Goal: Task Accomplishment & Management: Manage account settings

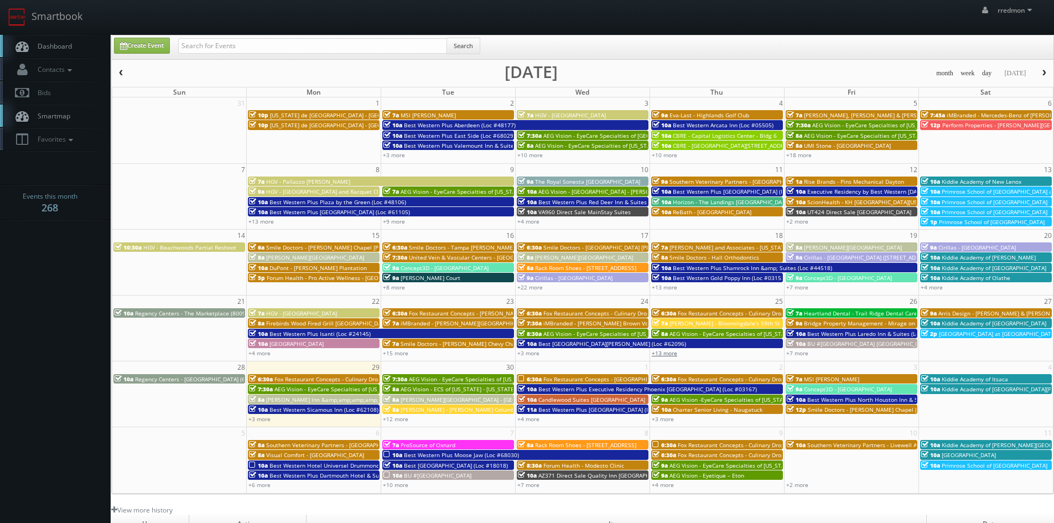
click at [669, 355] on link "+13 more" at bounding box center [664, 353] width 25 height 8
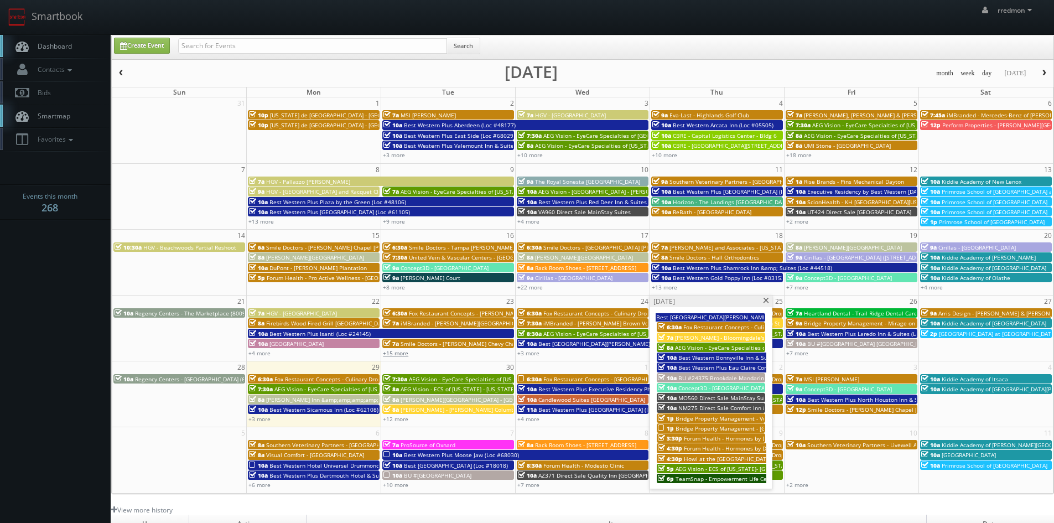
click at [398, 351] on link "+15 more" at bounding box center [395, 353] width 25 height 8
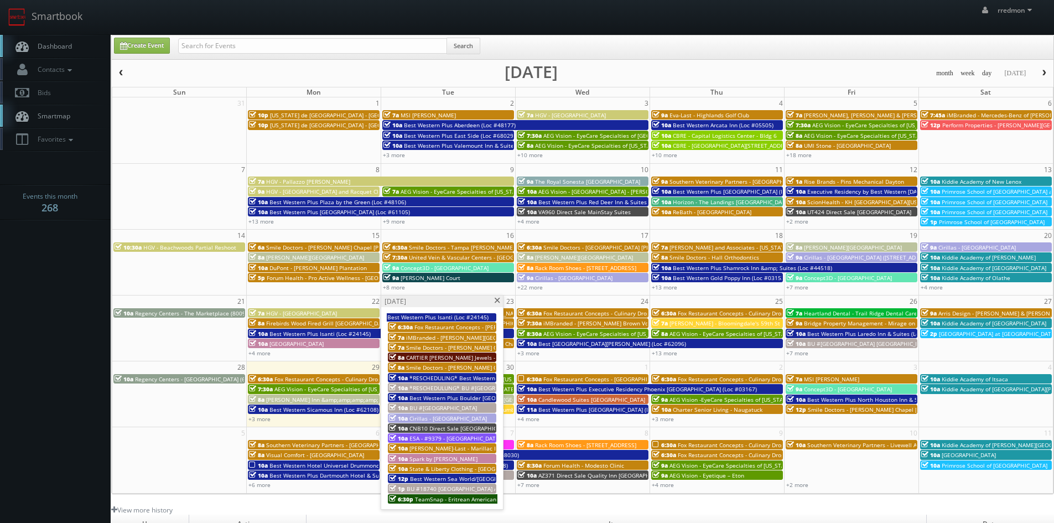
click at [451, 446] on span "[PERSON_NAME]-Last - Marillac Health Center" at bounding box center [470, 448] width 122 height 8
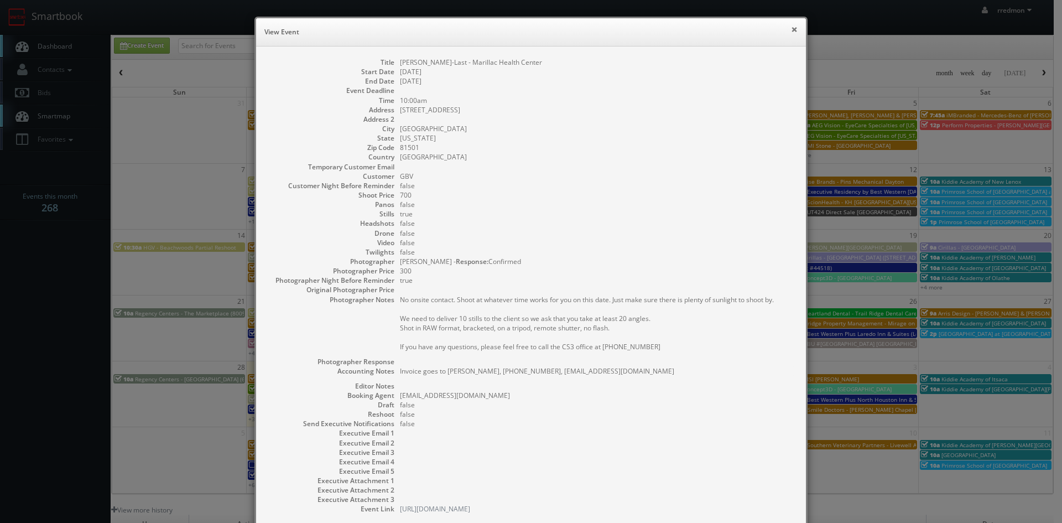
click at [791, 29] on button "×" at bounding box center [794, 29] width 7 height 8
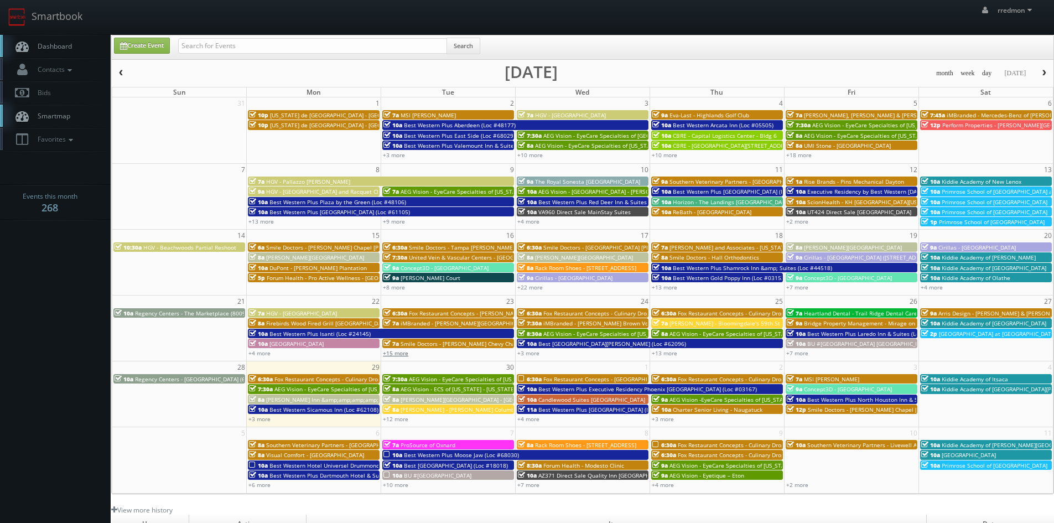
click at [398, 355] on link "+15 more" at bounding box center [395, 353] width 25 height 8
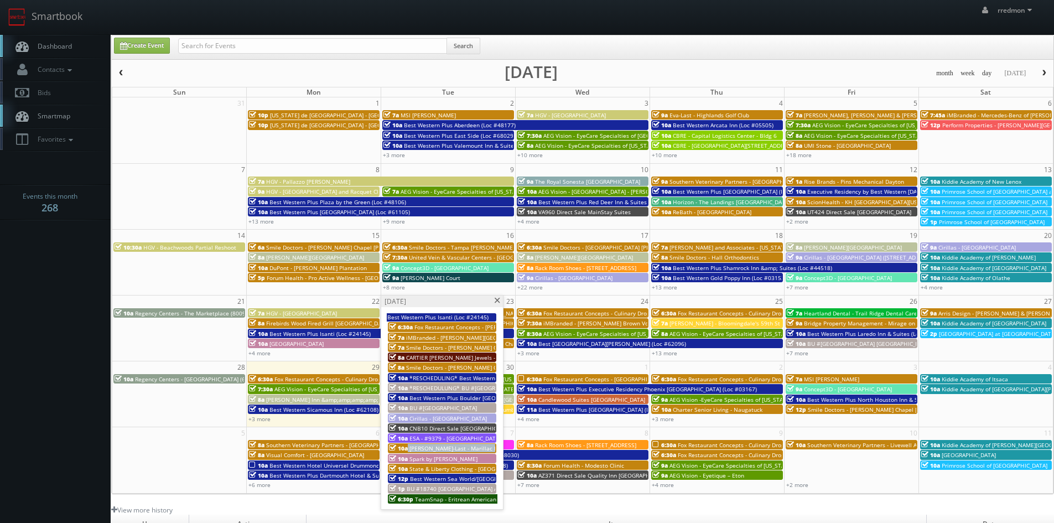
drag, startPoint x: 429, startPoint y: 446, endPoint x: 493, endPoint y: 450, distance: 63.7
click at [493, 450] on div "10a [PERSON_NAME]-Last - Marillac Health Center" at bounding box center [442, 448] width 106 height 8
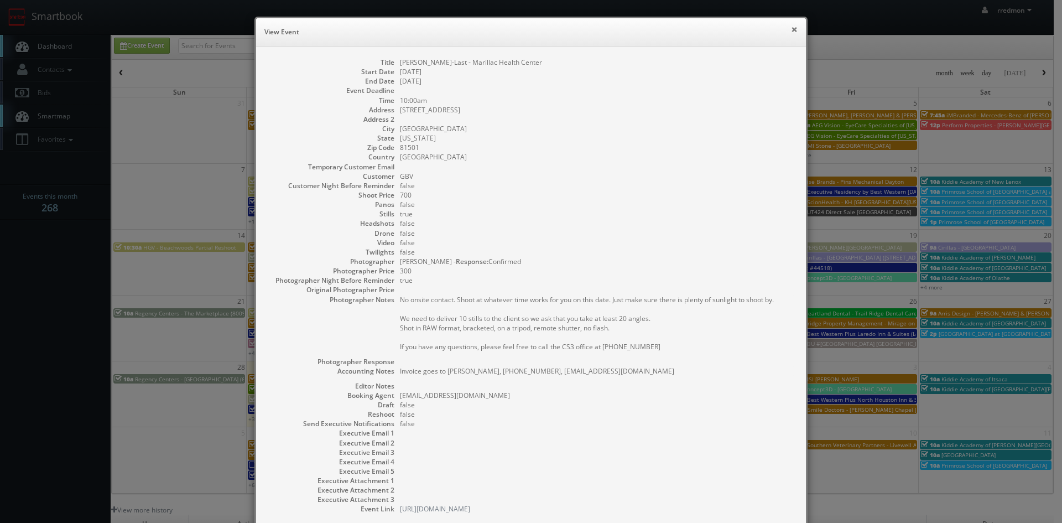
click at [791, 28] on button "×" at bounding box center [794, 29] width 7 height 8
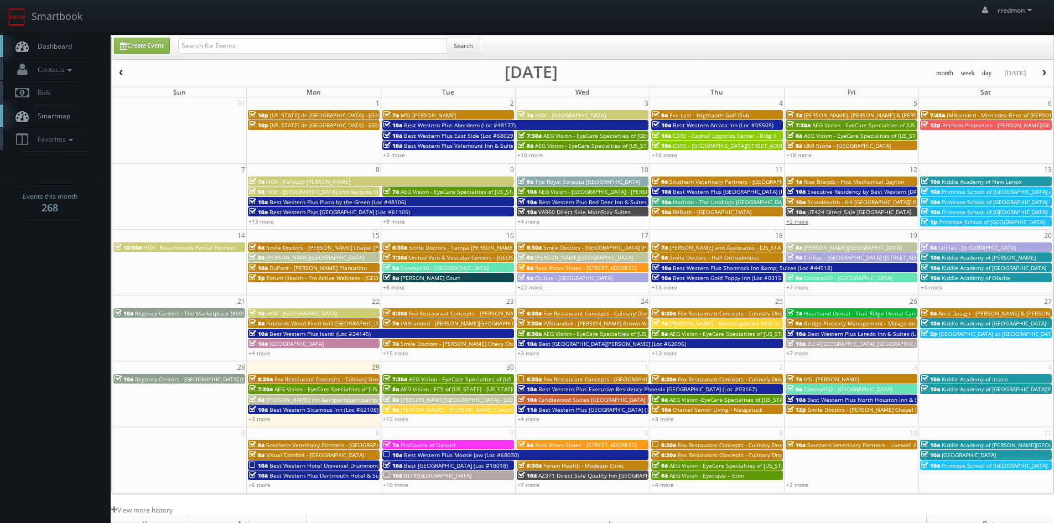
click at [800, 224] on link "+2 more" at bounding box center [797, 221] width 22 height 8
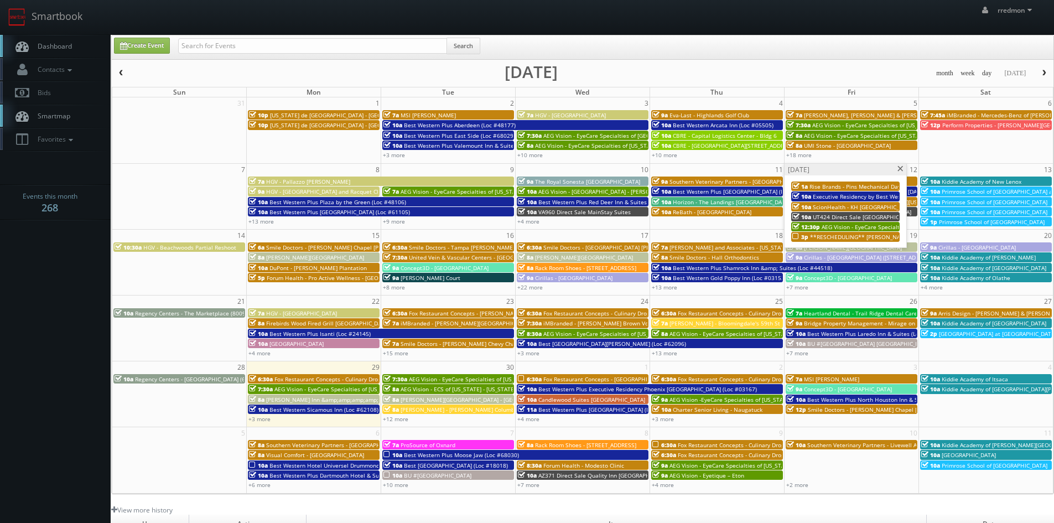
click at [851, 237] on span "**RESCHEDULING** [PERSON_NAME]-Last - [GEOGRAPHIC_DATA]" at bounding box center [896, 237] width 172 height 8
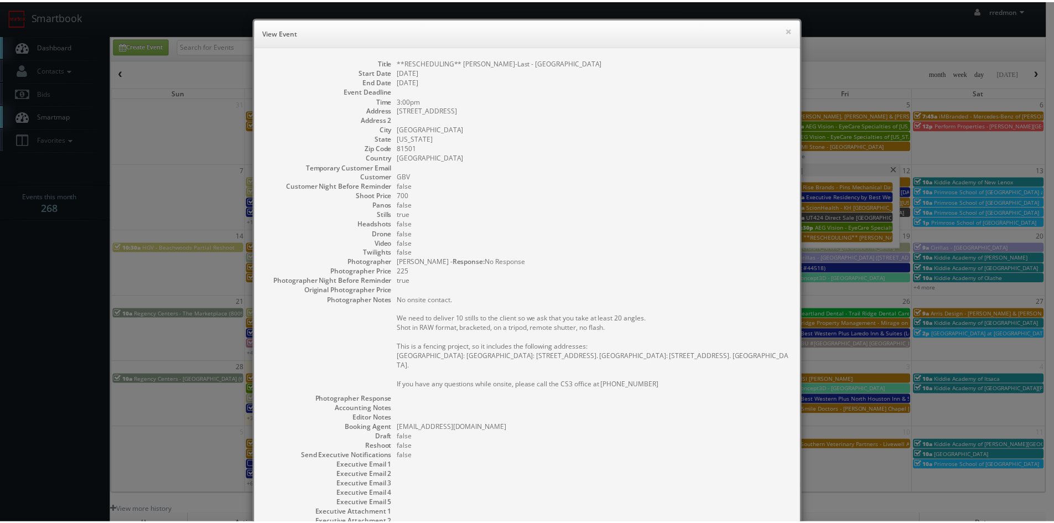
scroll to position [102, 0]
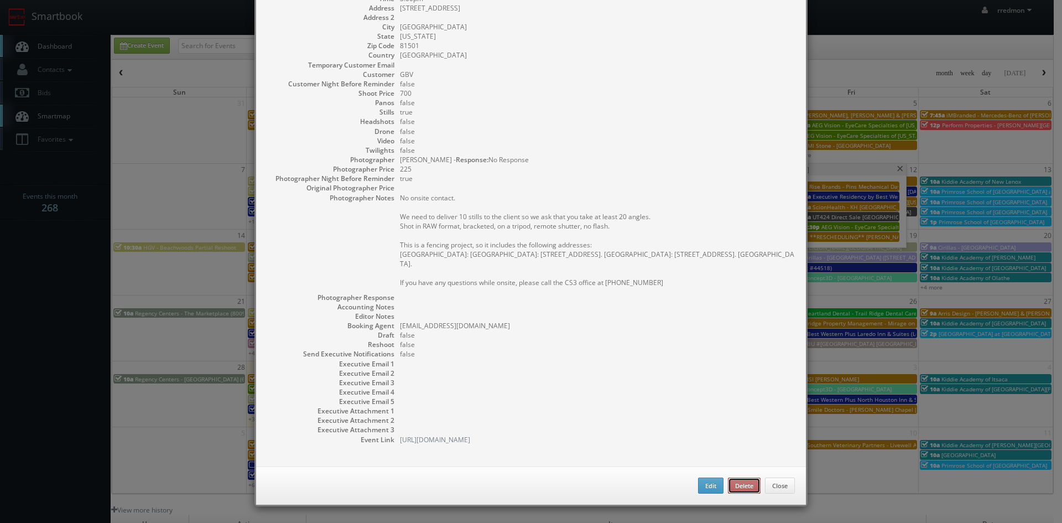
drag, startPoint x: 746, startPoint y: 492, endPoint x: 584, endPoint y: 58, distance: 463.6
click at [746, 492] on button "Delete" at bounding box center [744, 485] width 33 height 17
